Goal: Find specific page/section: Find specific page/section

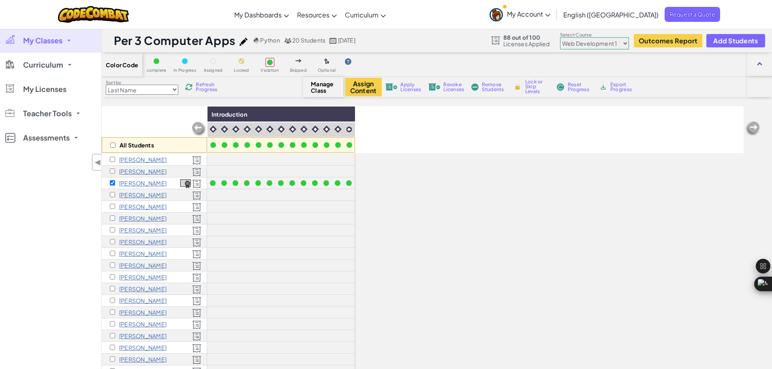
scroll to position [11, 0]
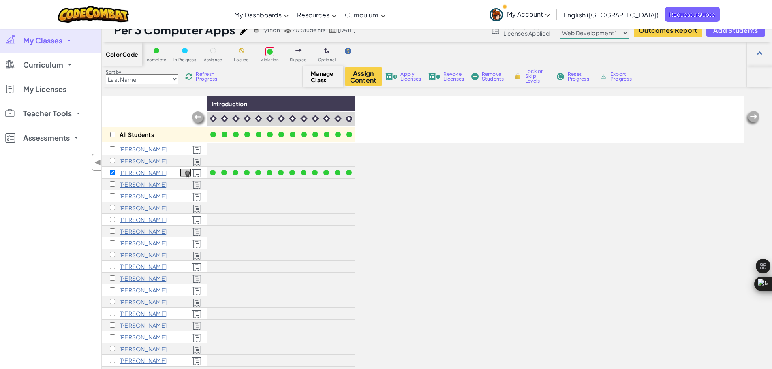
click at [48, 40] on span "My Classes" at bounding box center [42, 40] width 39 height 7
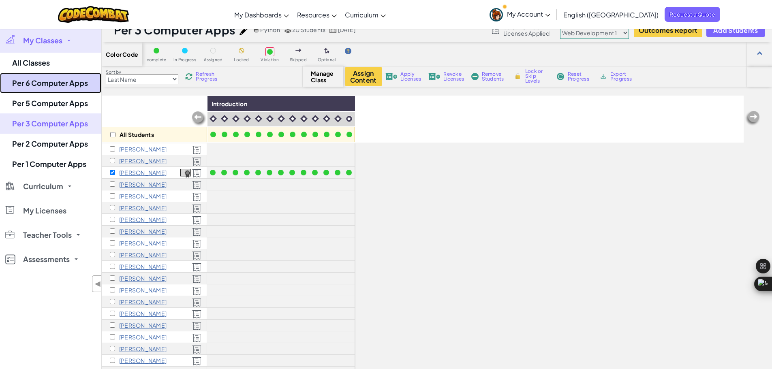
click at [75, 86] on link "Per 6 Computer Apps" at bounding box center [50, 83] width 101 height 20
select select "560f1a9f22961295f9427742"
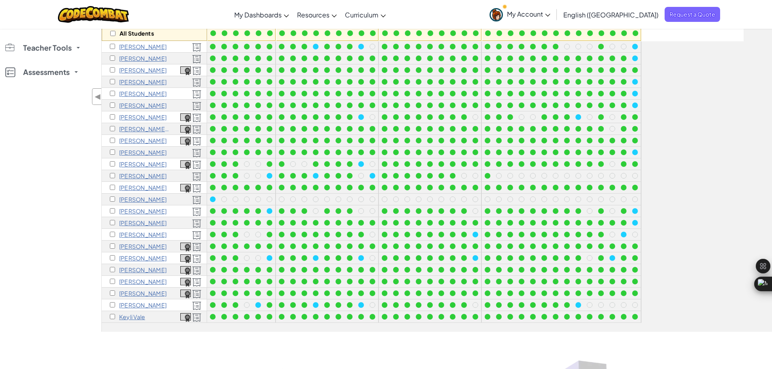
scroll to position [112, 0]
